Goal: Task Accomplishment & Management: Use online tool/utility

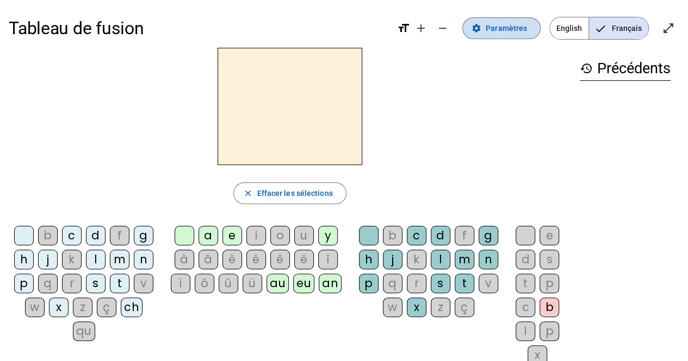
click at [512, 39] on span at bounding box center [501, 28] width 77 height 26
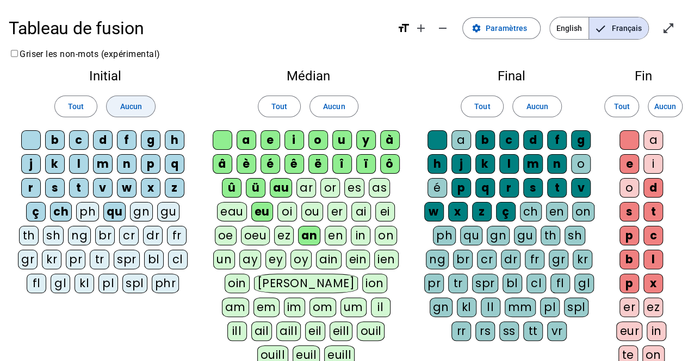
click at [140, 105] on span "Aucun" at bounding box center [131, 106] width 22 height 13
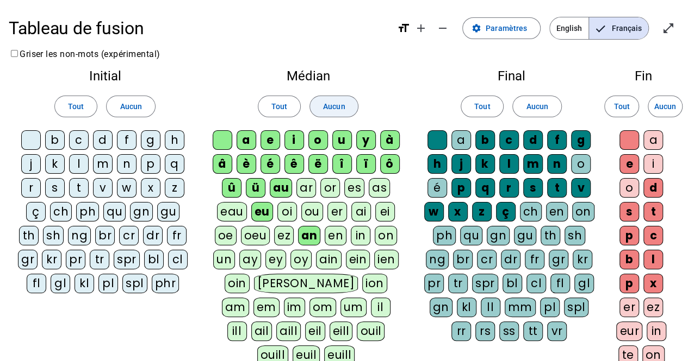
click at [340, 107] on span "Aucun" at bounding box center [334, 106] width 22 height 13
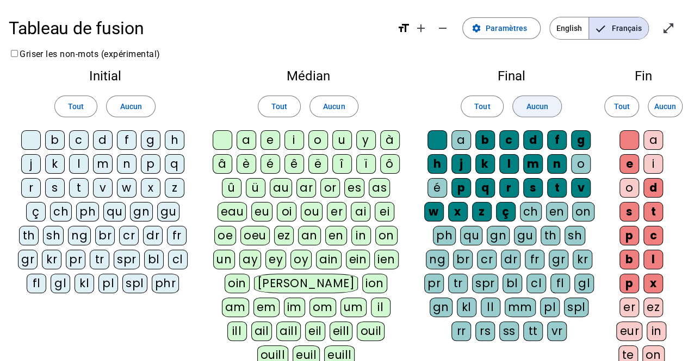
click at [536, 105] on span "Aucun" at bounding box center [537, 106] width 22 height 13
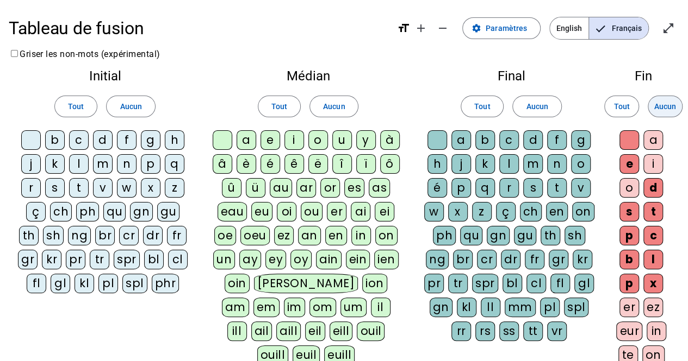
click at [663, 107] on span "Aucun" at bounding box center [665, 106] width 22 height 13
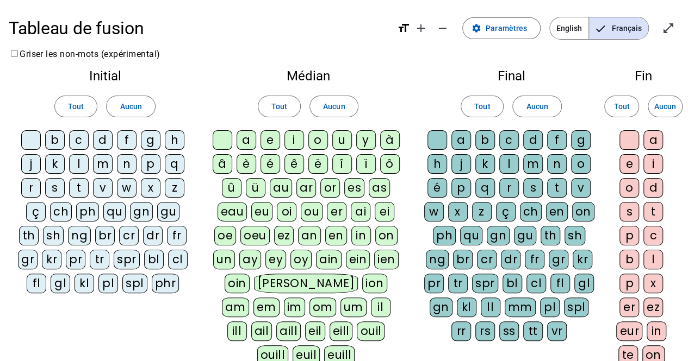
click at [222, 166] on div "â" at bounding box center [223, 164] width 20 height 20
click at [558, 163] on div "n" at bounding box center [557, 164] width 20 height 20
click at [627, 159] on div "e" at bounding box center [629, 164] width 20 height 20
click at [524, 164] on div "m" at bounding box center [533, 164] width 20 height 20
click at [582, 139] on div "g" at bounding box center [581, 140] width 20 height 20
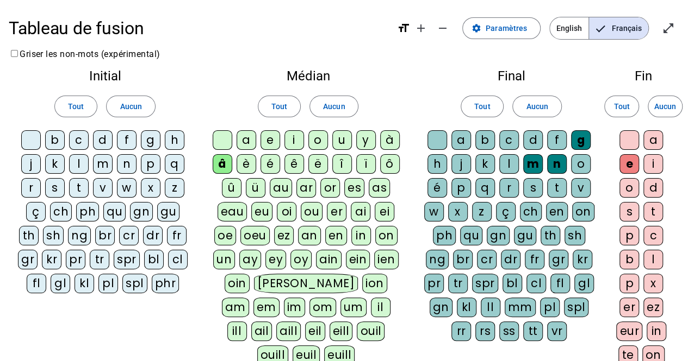
click at [148, 163] on div "p" at bounding box center [151, 164] width 20 height 20
click at [249, 141] on div "a" at bounding box center [246, 140] width 20 height 20
click at [62, 188] on div "s" at bounding box center [55, 188] width 20 height 20
click at [124, 165] on div "n" at bounding box center [127, 164] width 20 height 20
click at [102, 160] on div "m" at bounding box center [103, 164] width 20 height 20
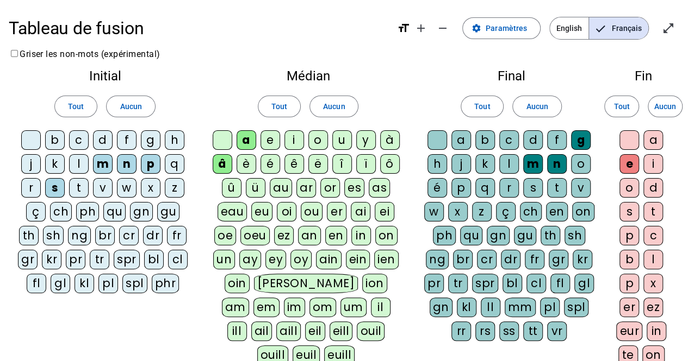
click at [342, 141] on div "u" at bounding box center [342, 140] width 20 height 20
click at [83, 162] on div "l" at bounding box center [79, 164] width 20 height 20
click at [322, 139] on div "o" at bounding box center [318, 140] width 20 height 20
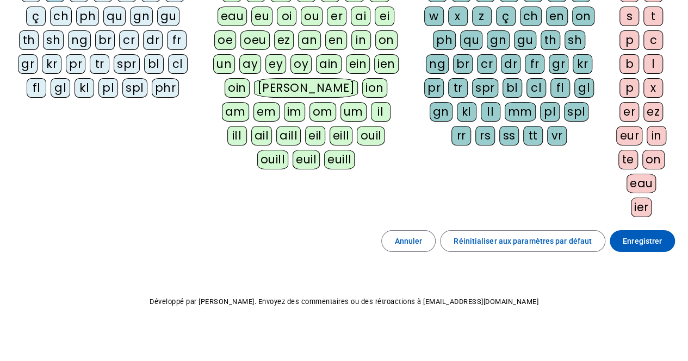
scroll to position [195, 0]
click at [646, 235] on span "Enregistrer" at bounding box center [641, 241] width 39 height 13
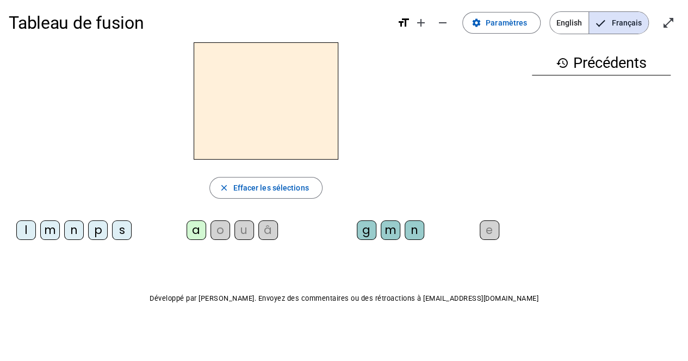
click at [267, 230] on div "â" at bounding box center [268, 231] width 20 height 20
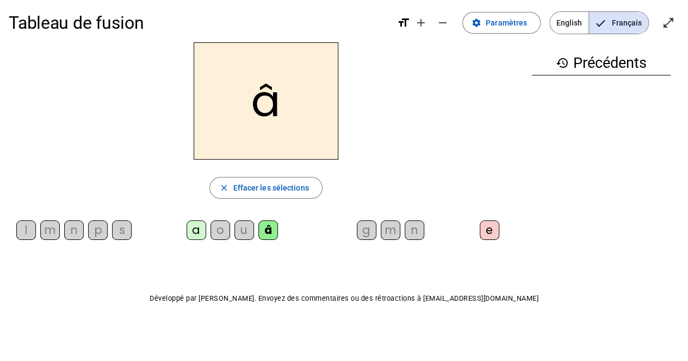
click at [410, 230] on div "n" at bounding box center [414, 231] width 20 height 20
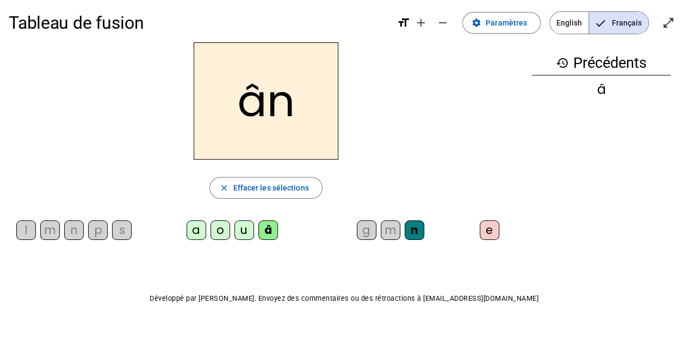
click at [488, 232] on div "e" at bounding box center [489, 231] width 20 height 20
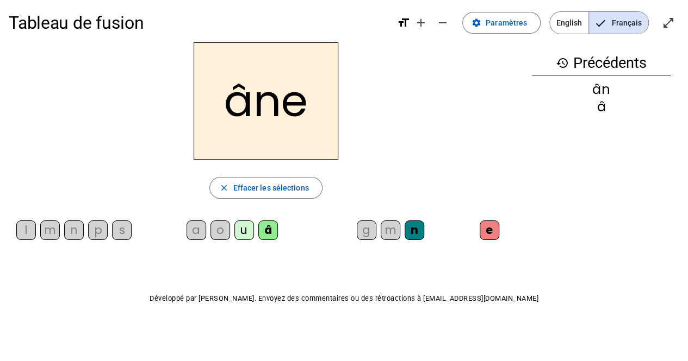
click at [385, 231] on div "m" at bounding box center [390, 231] width 20 height 20
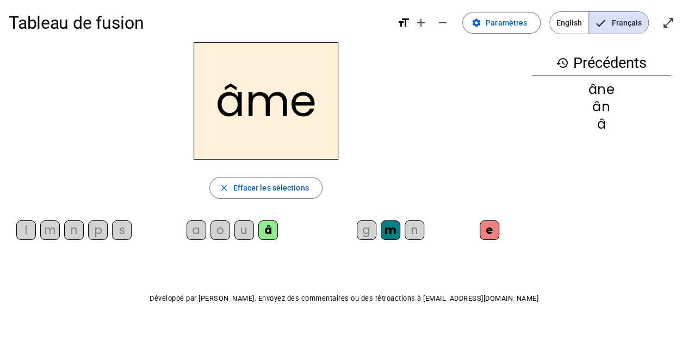
click at [366, 229] on div "g" at bounding box center [367, 231] width 20 height 20
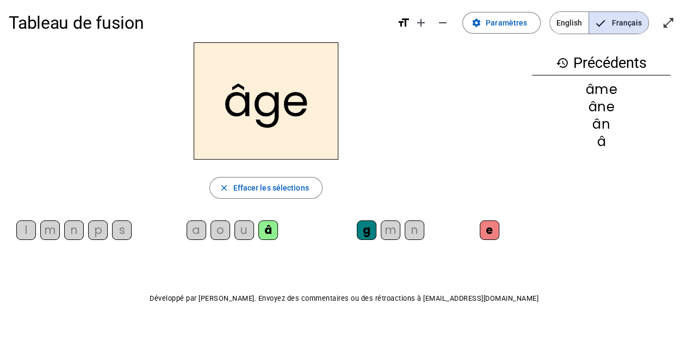
click at [95, 232] on div "p" at bounding box center [98, 231] width 20 height 20
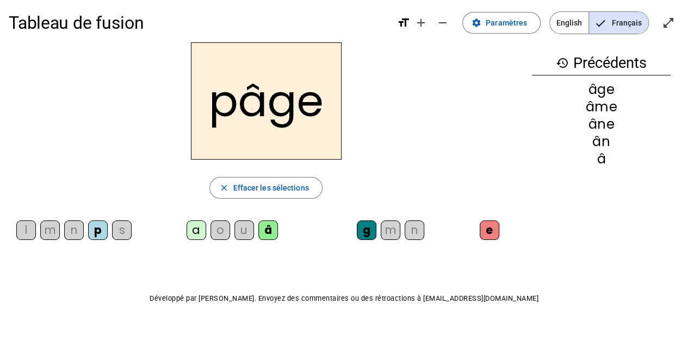
click at [118, 228] on div "s" at bounding box center [122, 231] width 20 height 20
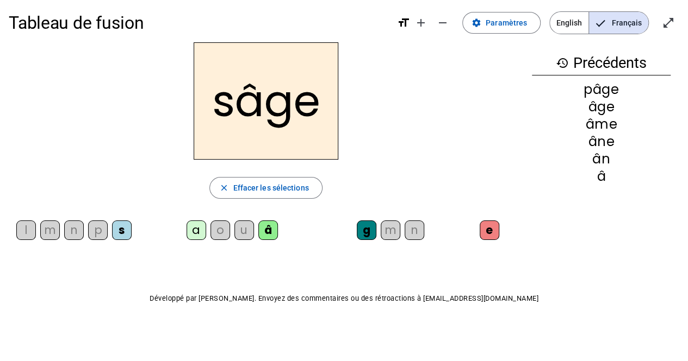
click at [71, 224] on div "n" at bounding box center [74, 231] width 20 height 20
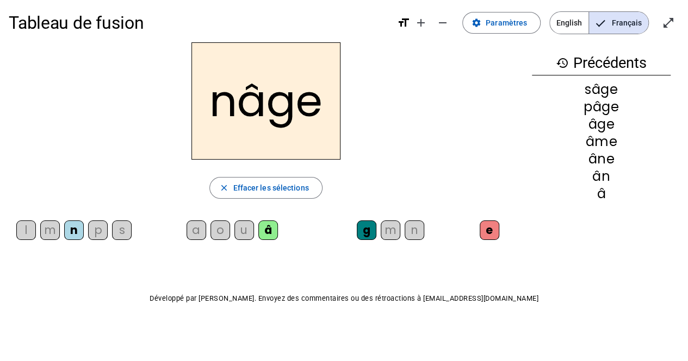
click at [49, 222] on div "m" at bounding box center [50, 231] width 20 height 20
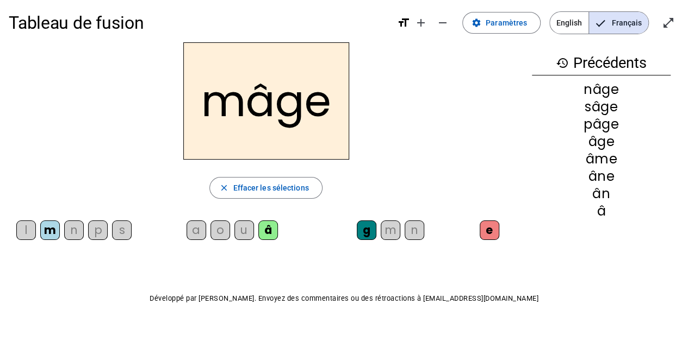
click at [196, 226] on div "a" at bounding box center [196, 231] width 20 height 20
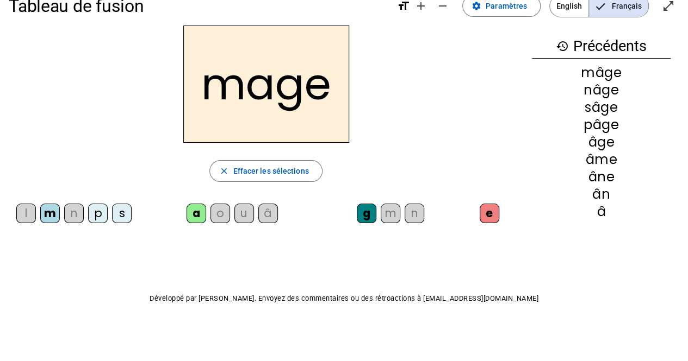
click at [247, 215] on div "u" at bounding box center [244, 214] width 20 height 20
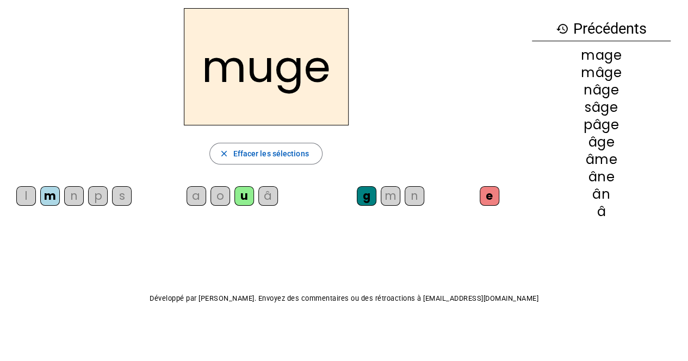
click at [29, 196] on div "l" at bounding box center [26, 196] width 20 height 20
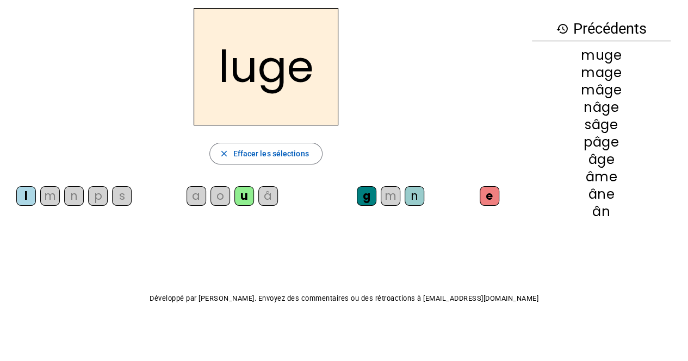
click at [216, 197] on div "o" at bounding box center [220, 196] width 20 height 20
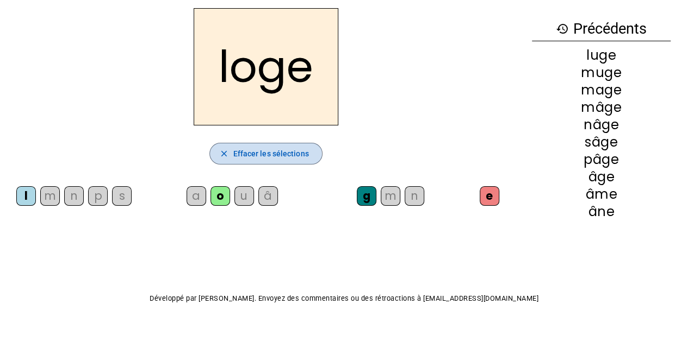
click at [249, 155] on span "Effacer les sélections" at bounding box center [271, 153] width 76 height 13
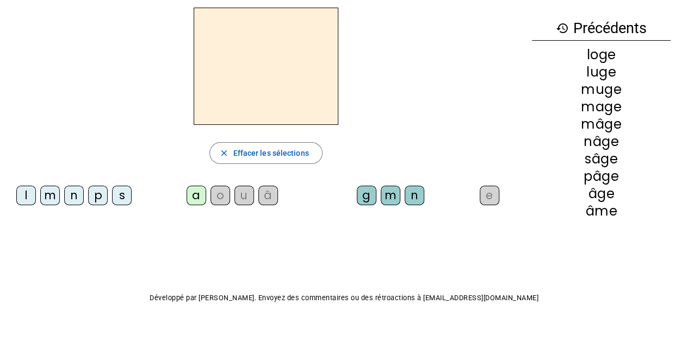
scroll to position [0, 0]
